Goal: Navigation & Orientation: Find specific page/section

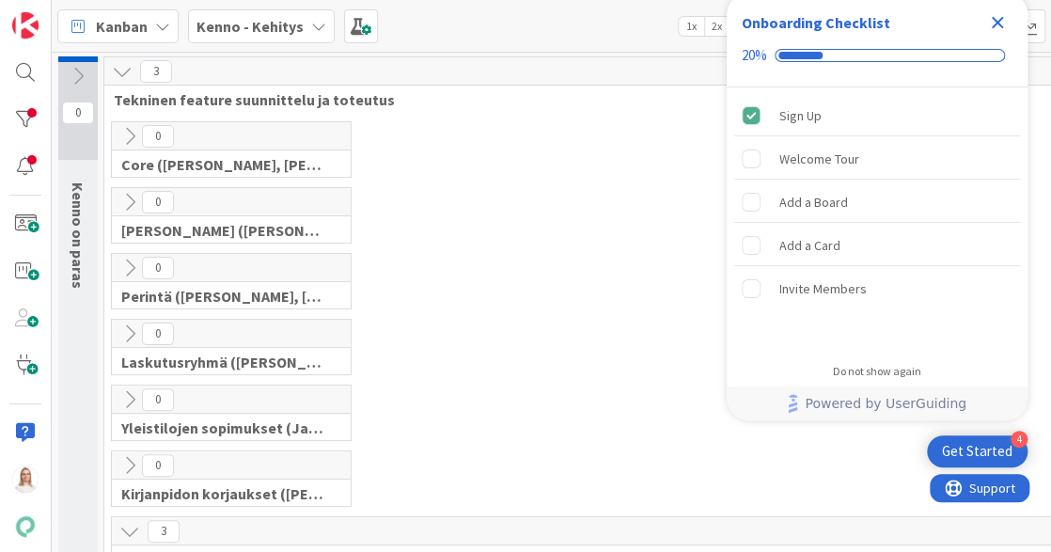
click at [1001, 23] on icon "Close Checklist" at bounding box center [998, 22] width 23 height 23
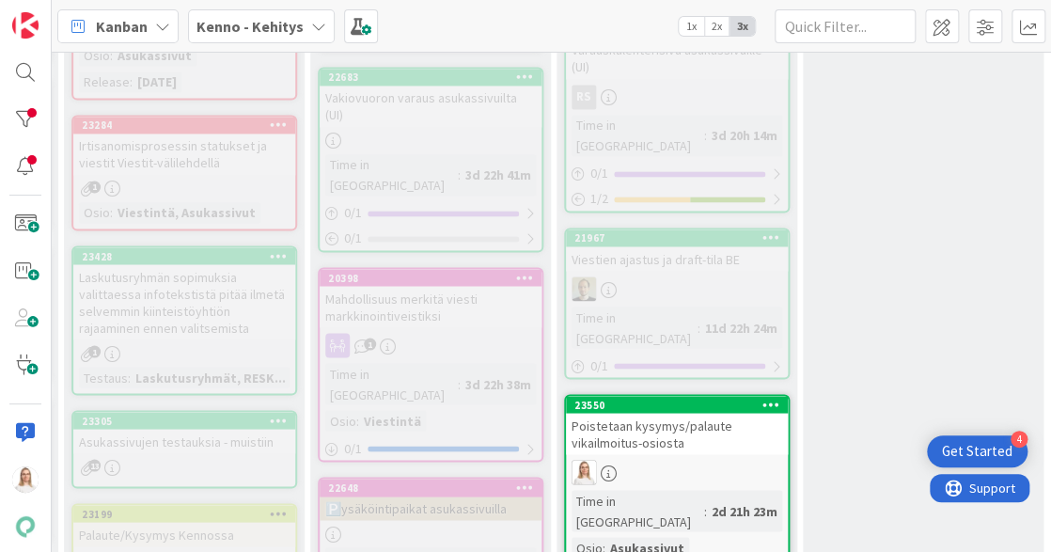
scroll to position [1113, 303]
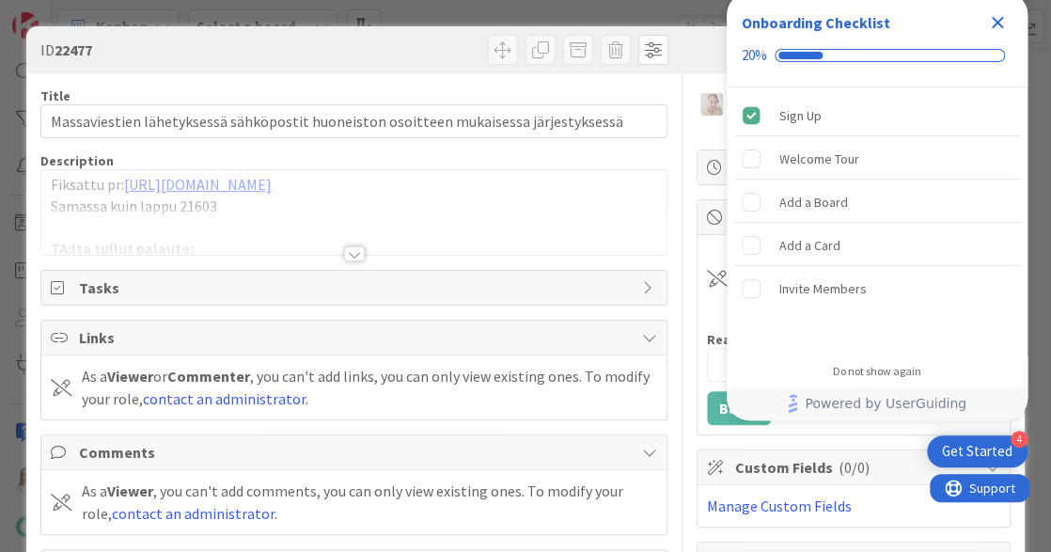
click at [999, 19] on icon "Close Checklist" at bounding box center [998, 23] width 12 height 12
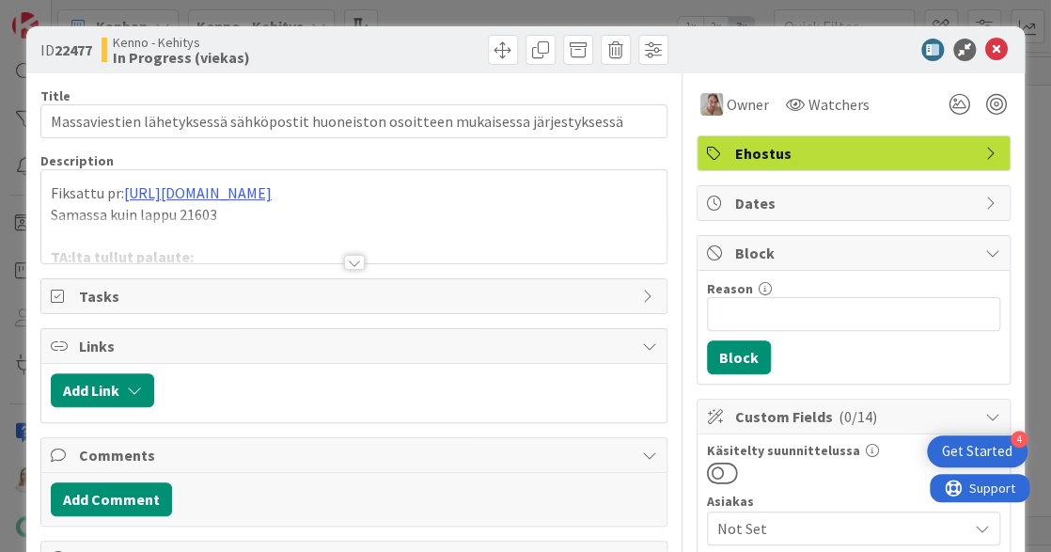
click at [357, 258] on div at bounding box center [354, 262] width 21 height 15
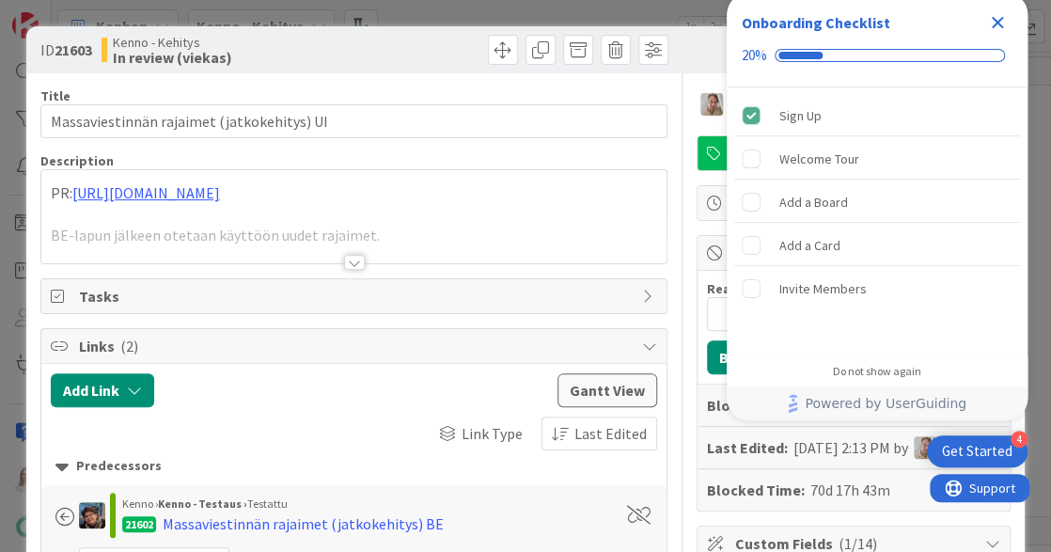
click at [994, 23] on icon "Close Checklist" at bounding box center [998, 22] width 23 height 23
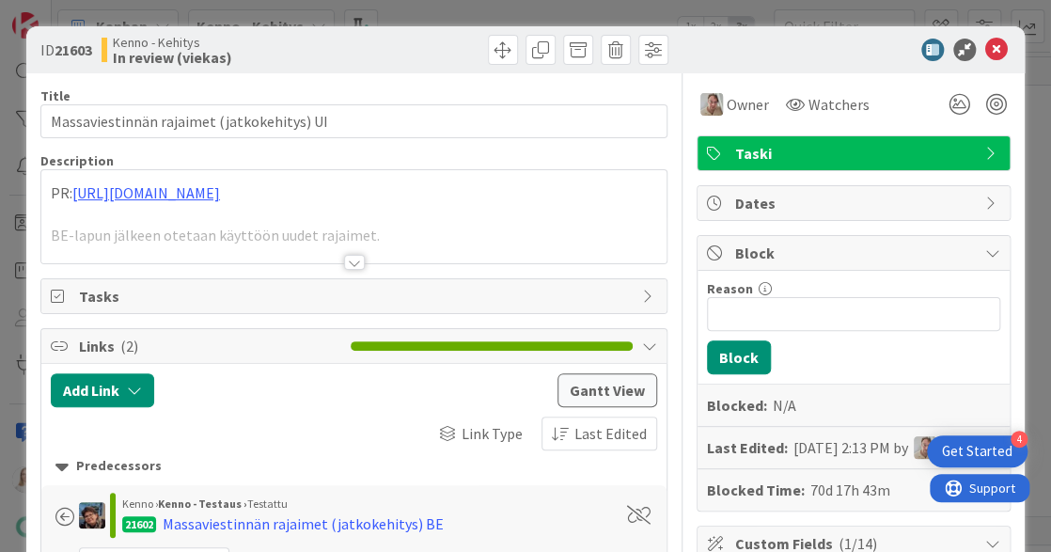
click at [350, 260] on div at bounding box center [354, 262] width 21 height 15
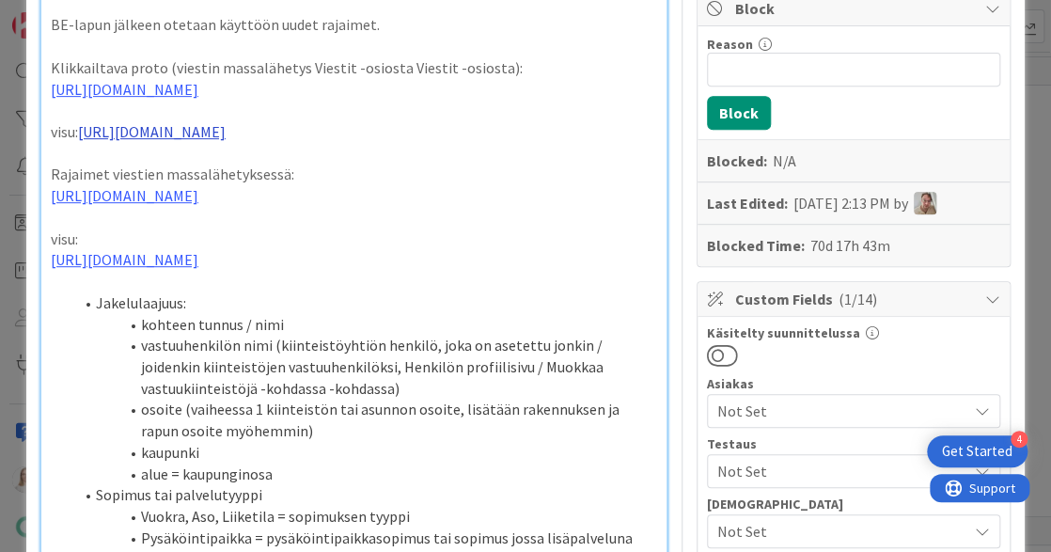
scroll to position [290, 0]
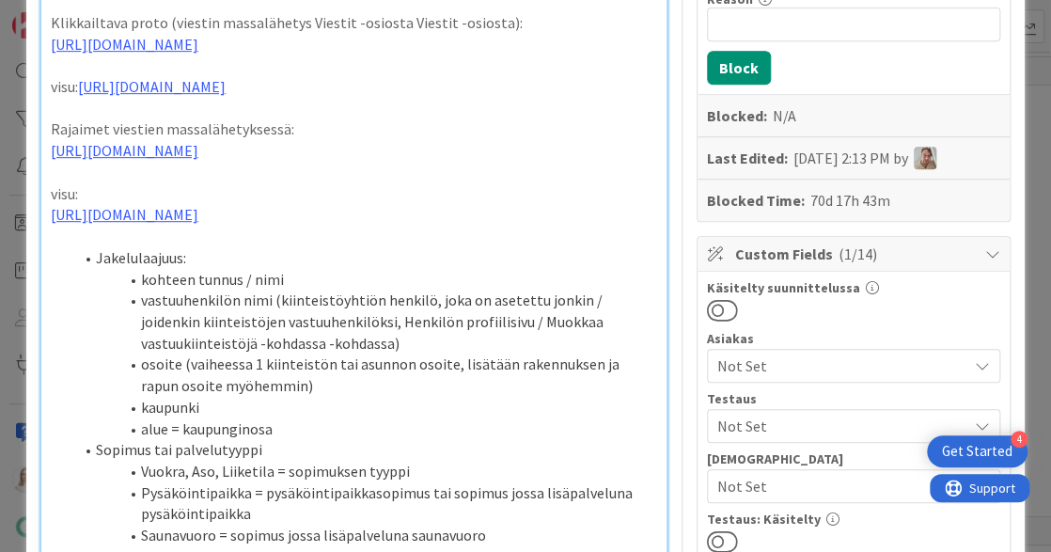
click at [289, 291] on li "kohteen tunnus / nimi" at bounding box center [365, 280] width 584 height 22
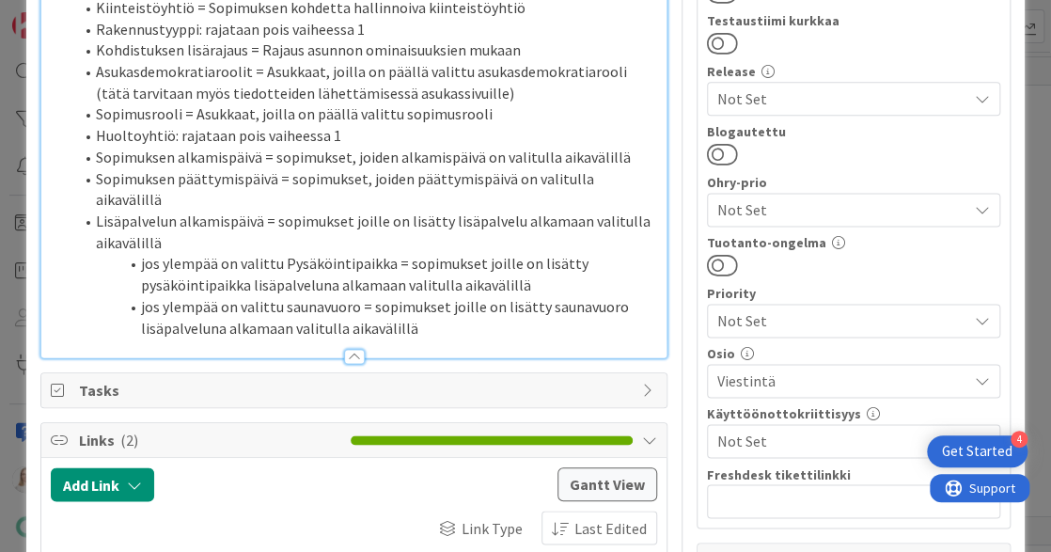
scroll to position [839, 0]
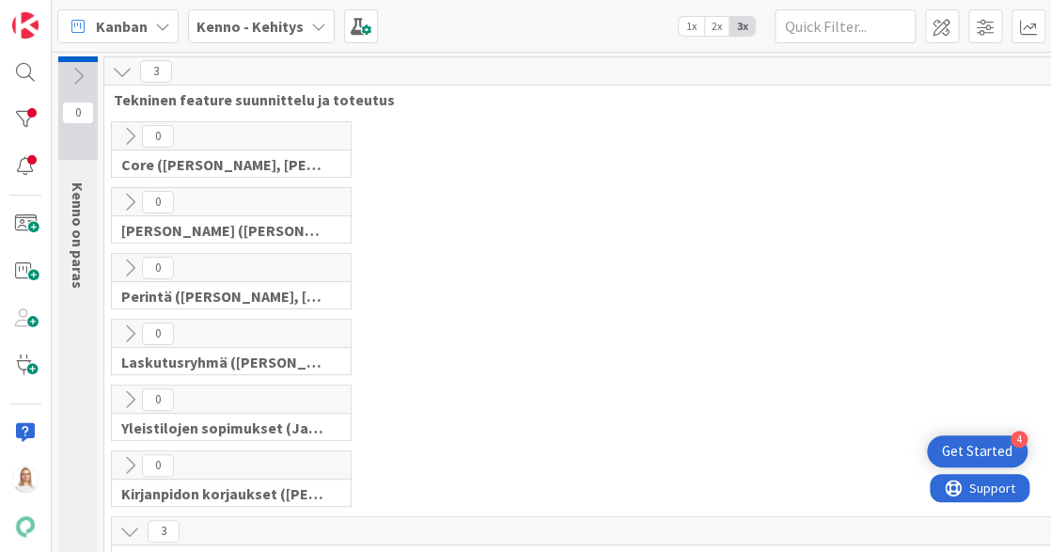
scroll to position [1113, 303]
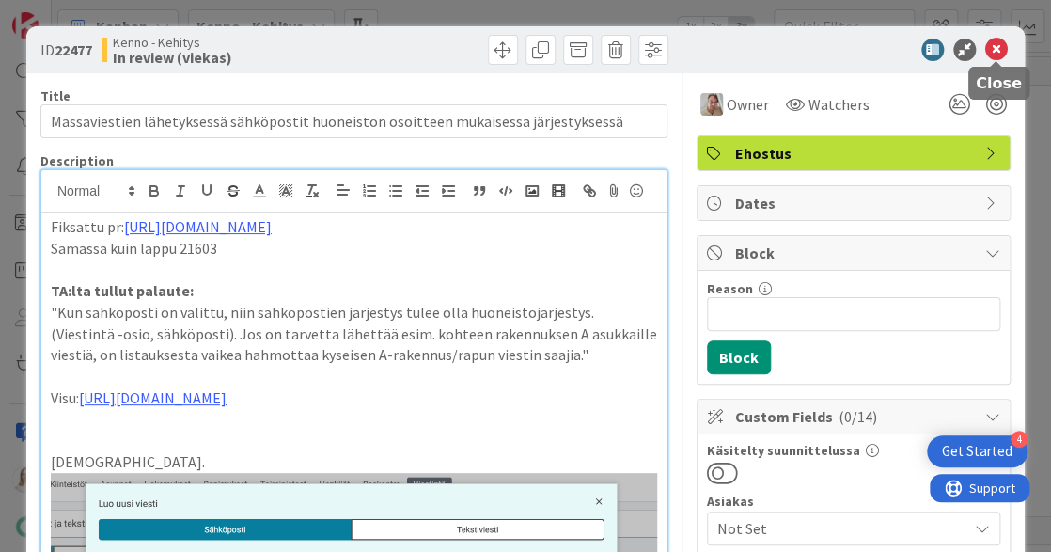
click at [997, 53] on icon at bounding box center [997, 50] width 23 height 23
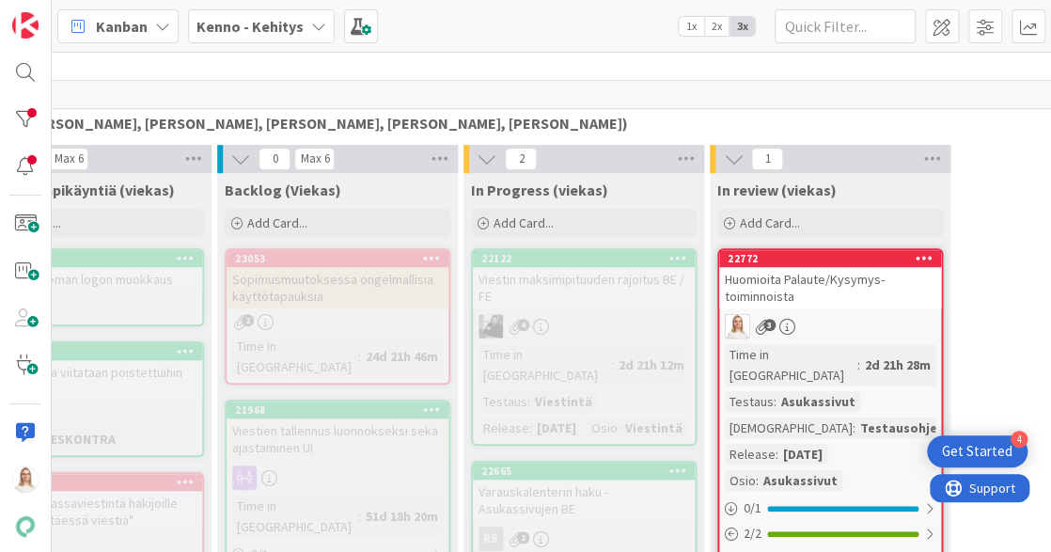
scroll to position [436, 394]
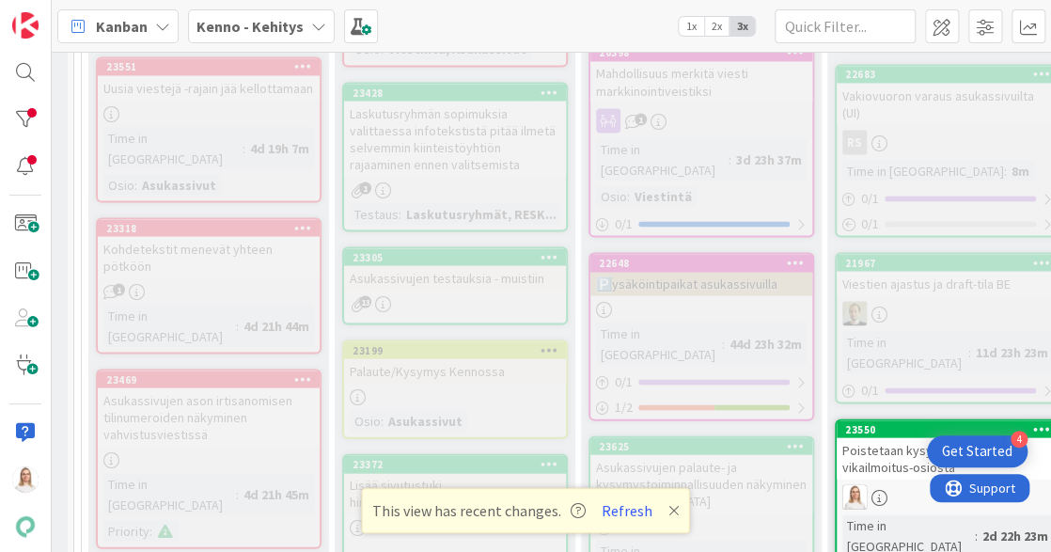
scroll to position [1279, 30]
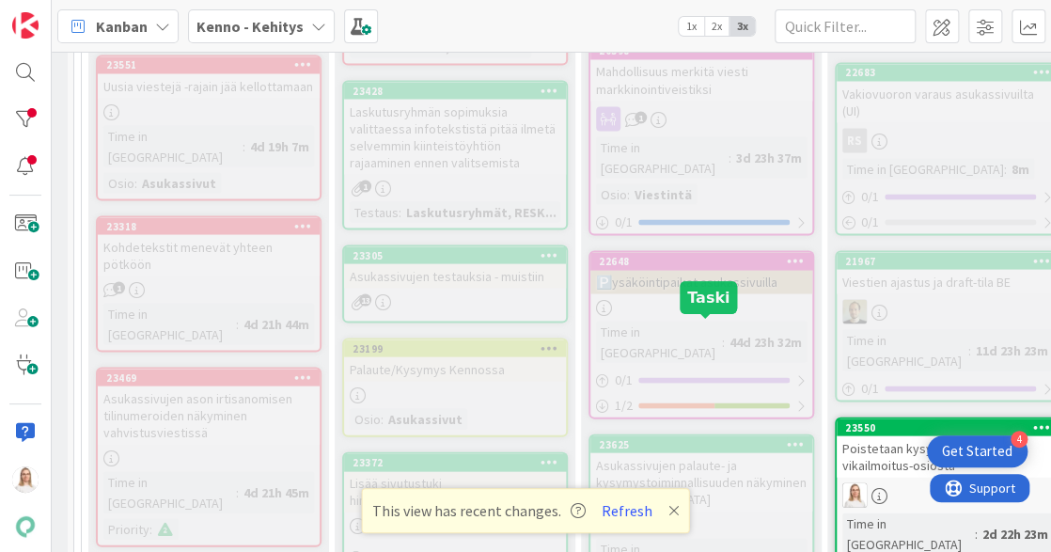
click at [701, 437] on div "23625" at bounding box center [705, 443] width 213 height 13
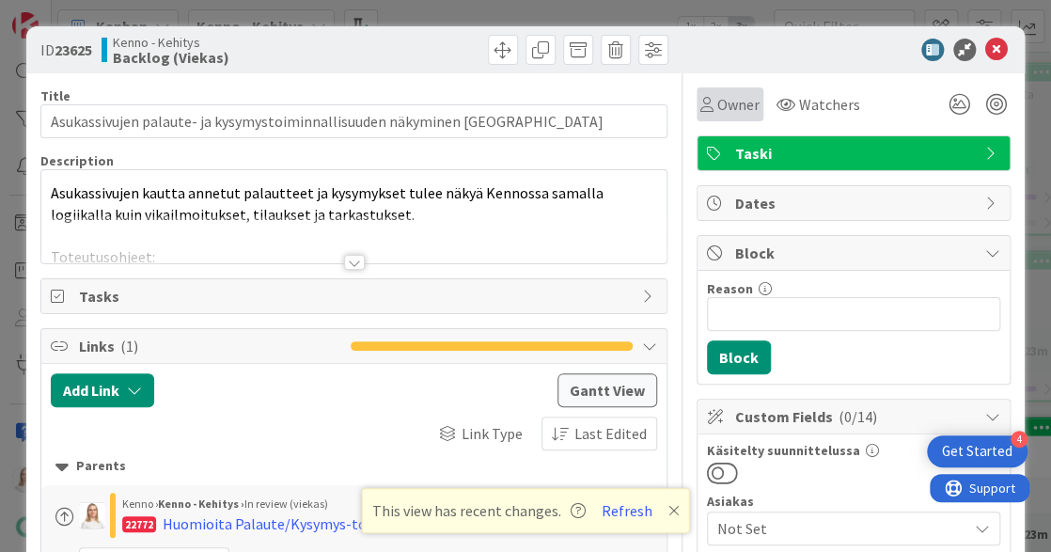
click at [735, 109] on span "Owner" at bounding box center [739, 104] width 42 height 23
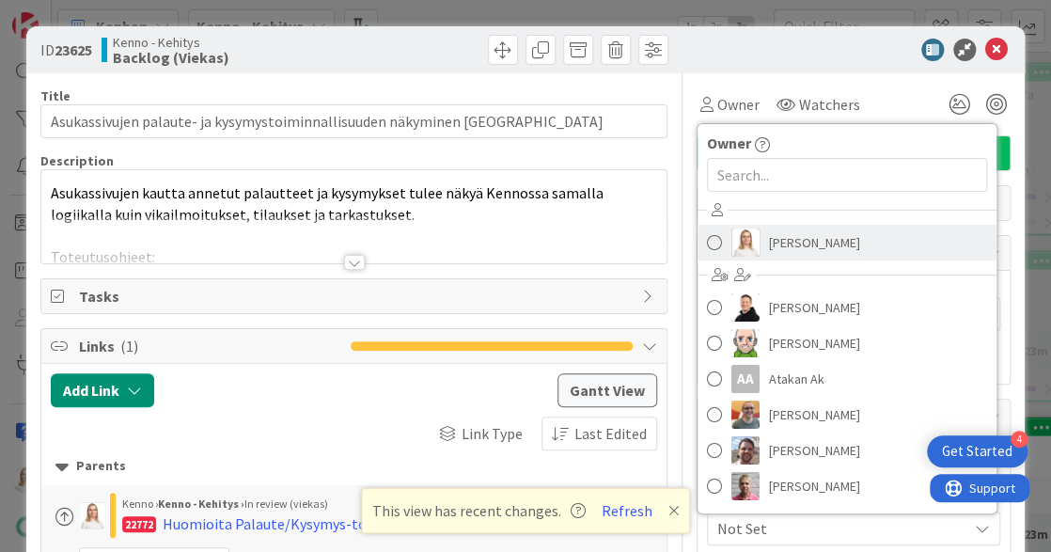
click at [752, 241] on img at bounding box center [746, 243] width 28 height 28
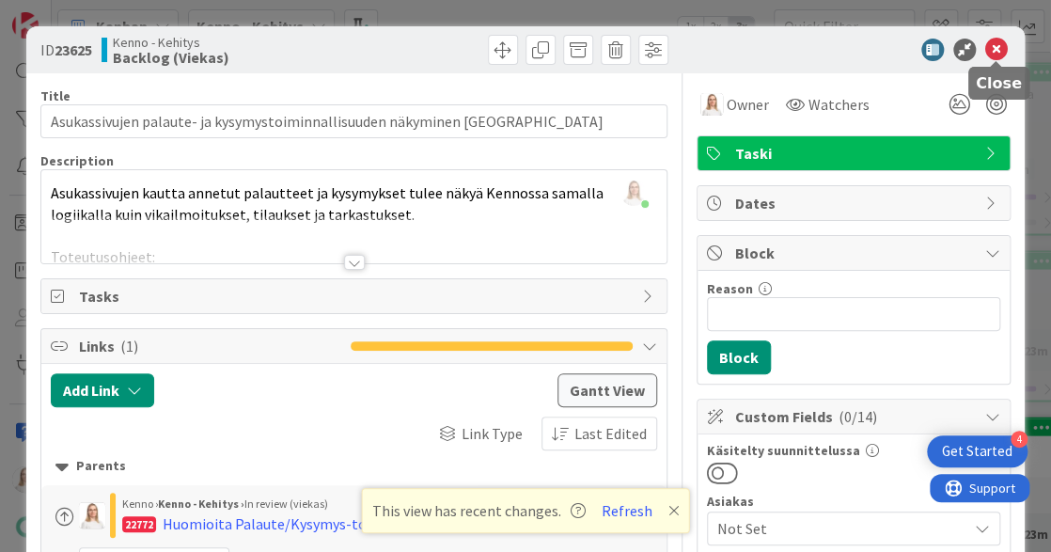
click at [997, 46] on icon at bounding box center [997, 50] width 23 height 23
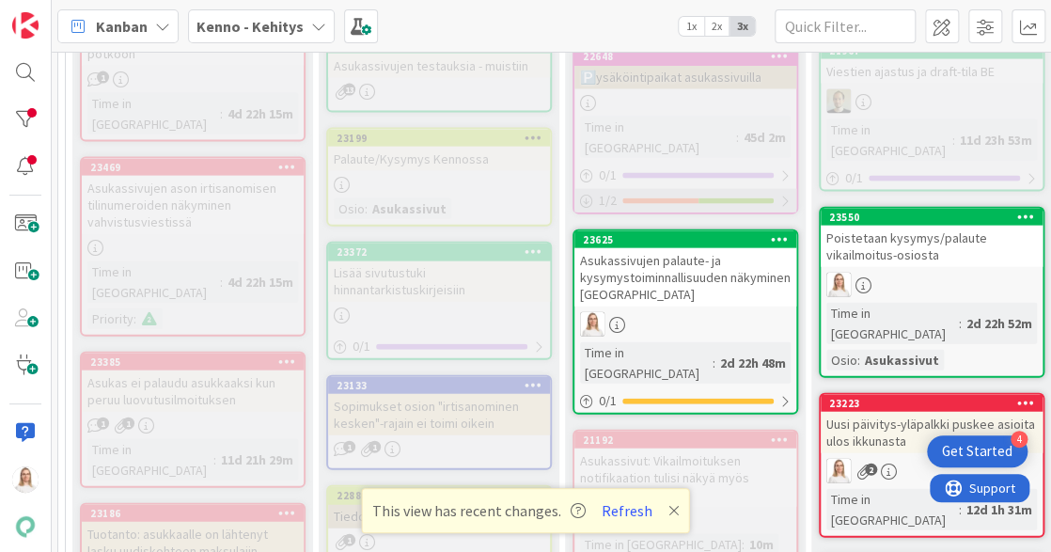
scroll to position [1489, 43]
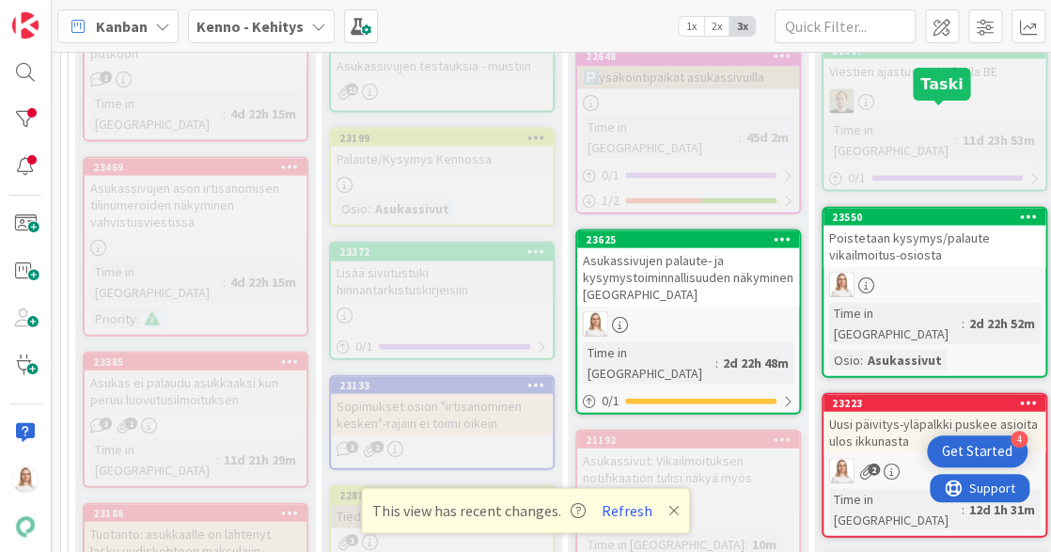
click at [925, 211] on div "23550" at bounding box center [938, 217] width 213 height 13
